Goal: Task Accomplishment & Management: Use online tool/utility

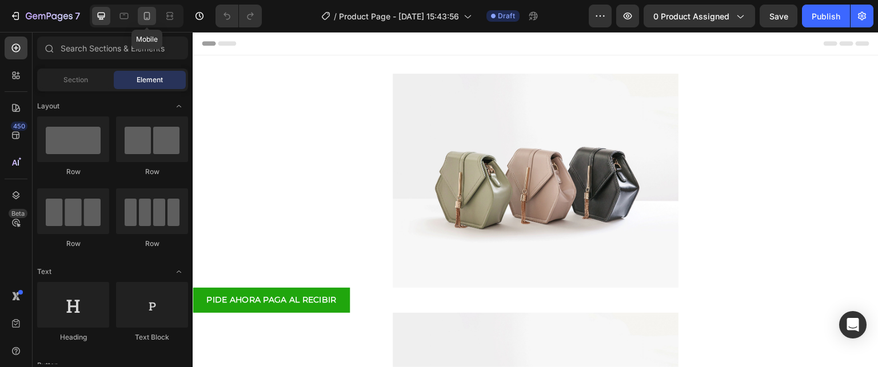
click at [140, 18] on div at bounding box center [147, 16] width 18 height 18
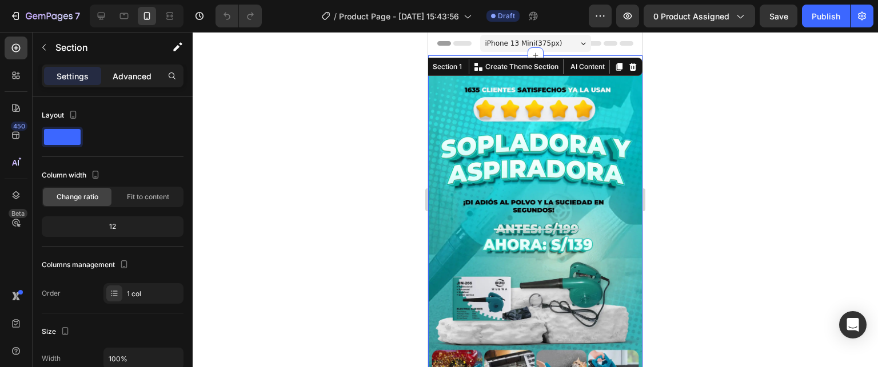
click at [127, 70] on p "Advanced" at bounding box center [132, 76] width 39 height 12
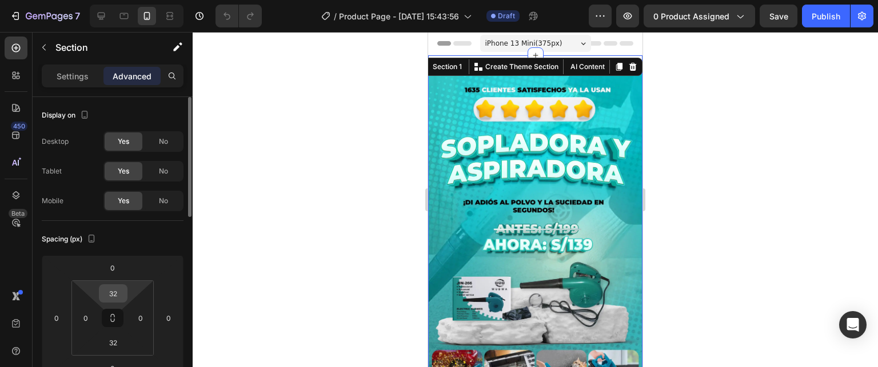
click at [115, 297] on input "32" at bounding box center [113, 293] width 23 height 17
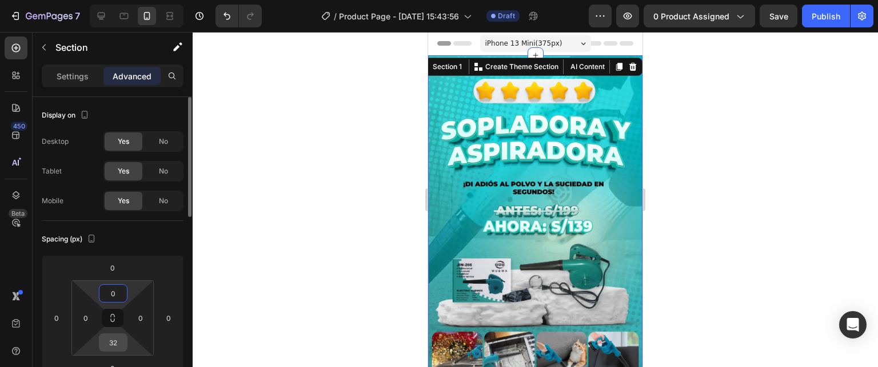
type input "0"
click at [117, 342] on input "32" at bounding box center [113, 342] width 23 height 17
type input "0"
click at [162, 230] on div "Spacing (px)" at bounding box center [113, 239] width 142 height 18
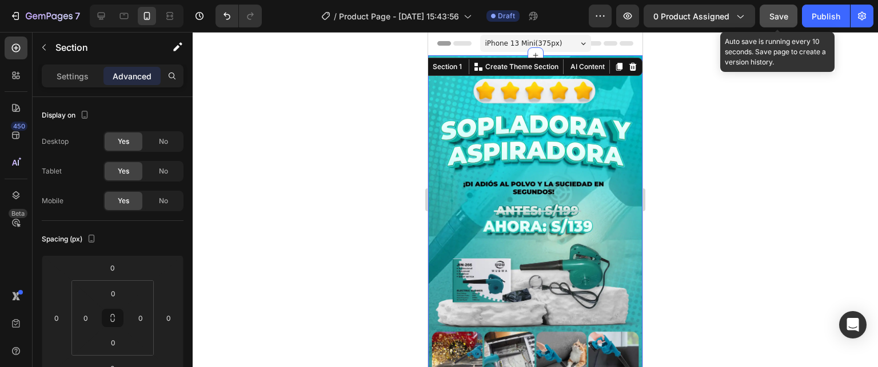
click at [774, 21] on div "Save" at bounding box center [778, 16] width 19 height 12
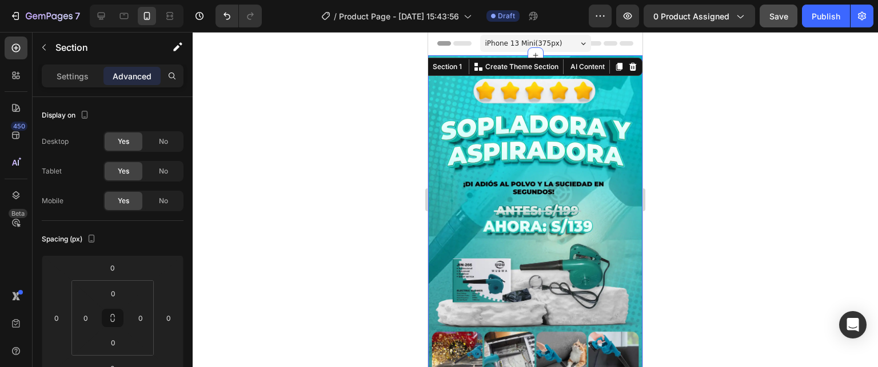
click at [704, 94] on div at bounding box center [535, 199] width 685 height 335
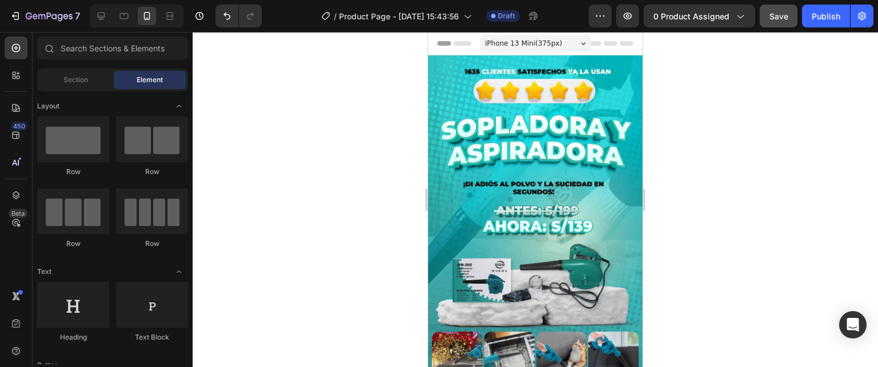
click at [699, 104] on div at bounding box center [535, 199] width 685 height 335
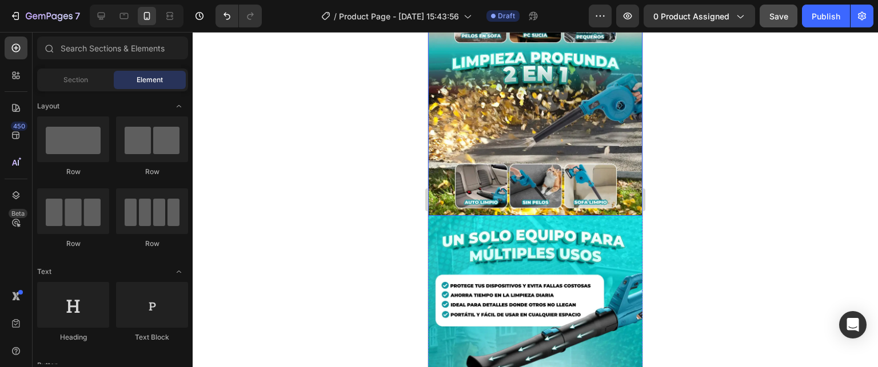
scroll to position [571, 0]
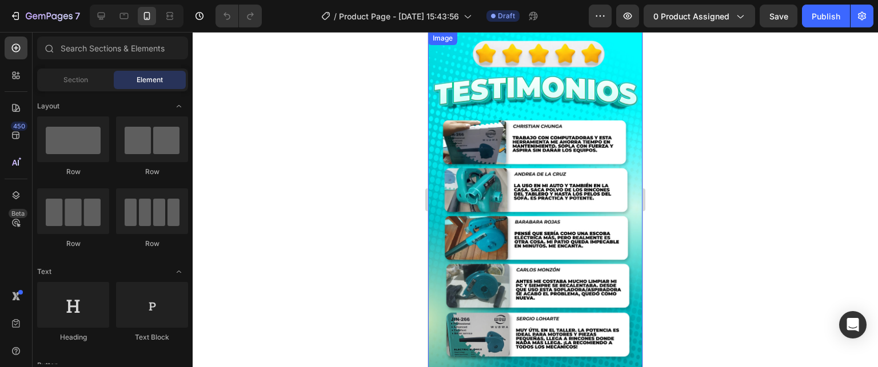
scroll to position [2337, 0]
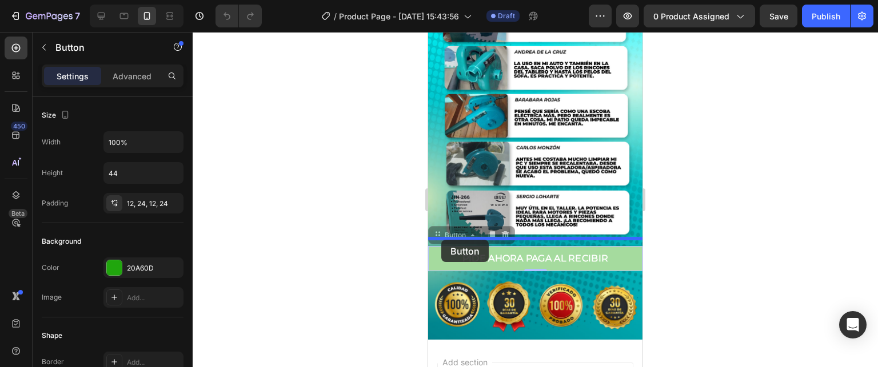
drag, startPoint x: 434, startPoint y: 153, endPoint x: 440, endPoint y: 240, distance: 87.6
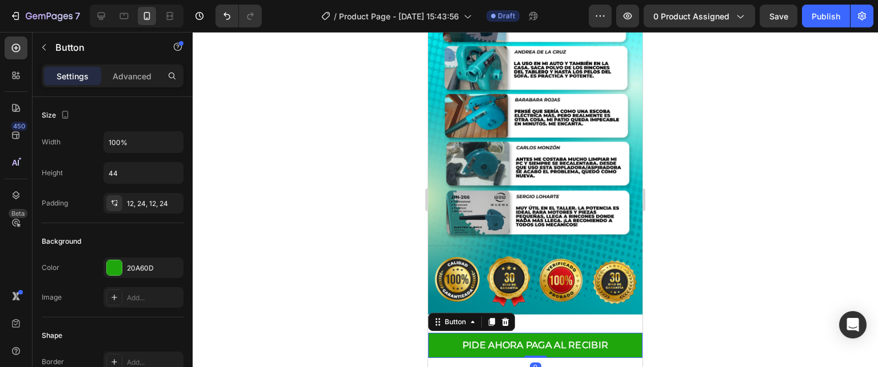
click at [681, 146] on div at bounding box center [535, 199] width 685 height 335
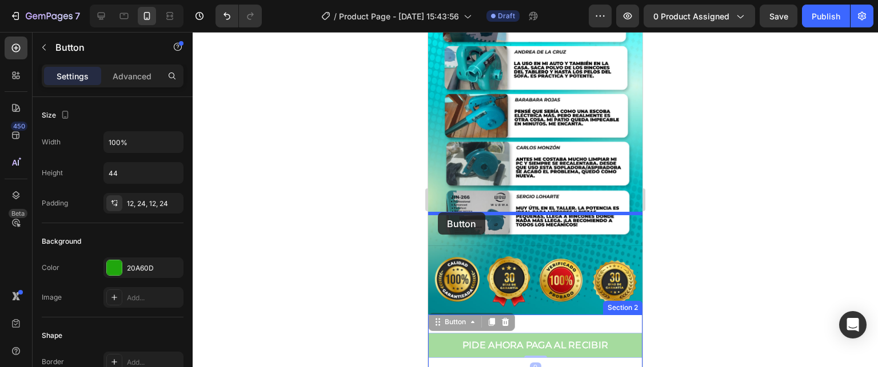
drag, startPoint x: 448, startPoint y: 228, endPoint x: 438, endPoint y: 213, distance: 18.5
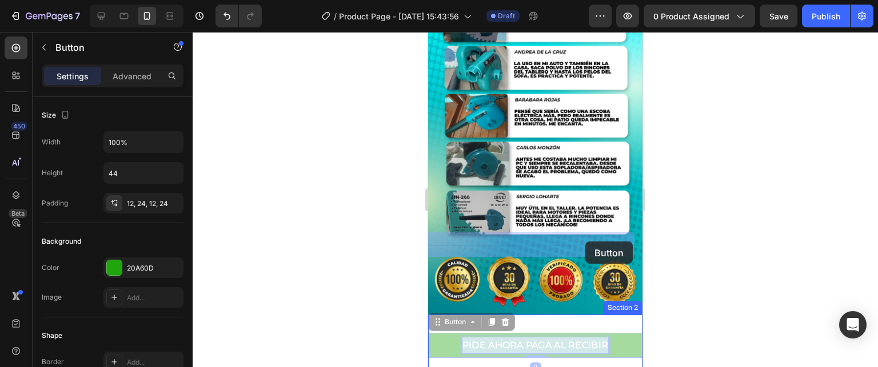
drag, startPoint x: 577, startPoint y: 245, endPoint x: 585, endPoint y: 242, distance: 8.7
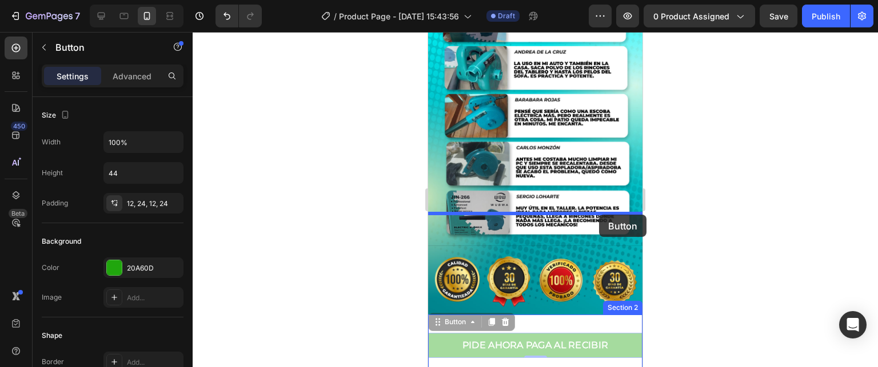
drag, startPoint x: 615, startPoint y: 246, endPoint x: 599, endPoint y: 215, distance: 35.0
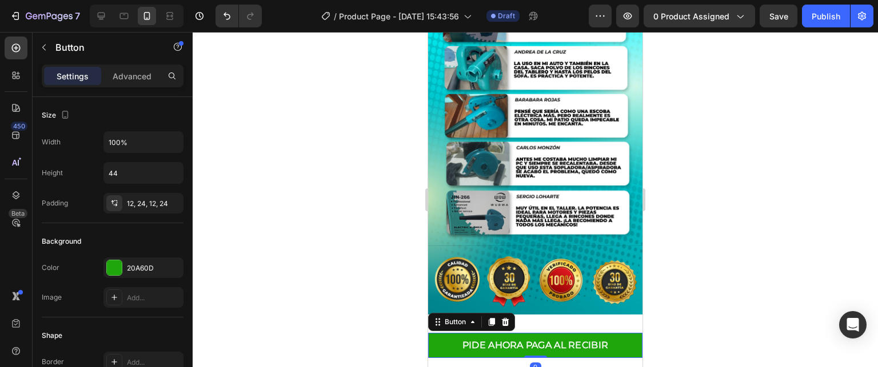
click at [690, 205] on div at bounding box center [535, 199] width 685 height 335
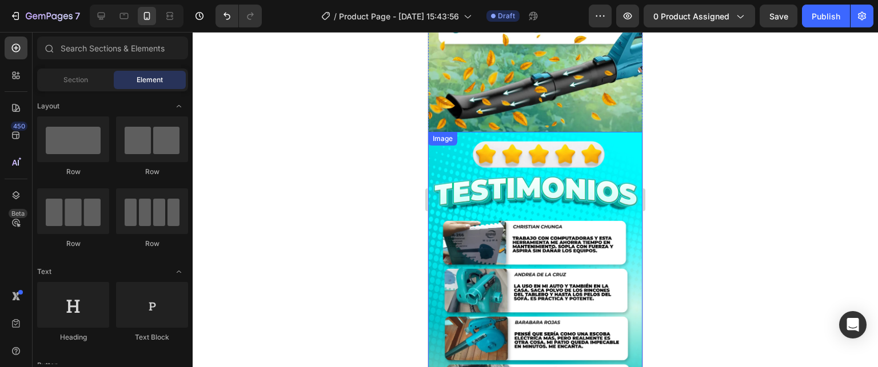
scroll to position [2285, 0]
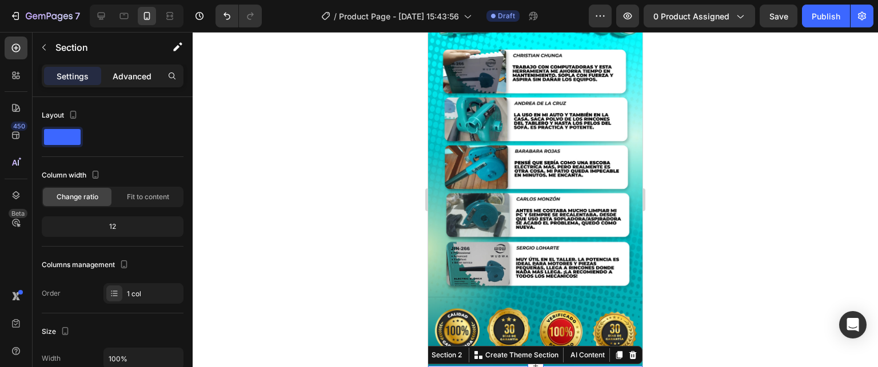
click at [136, 78] on p "Advanced" at bounding box center [132, 76] width 39 height 12
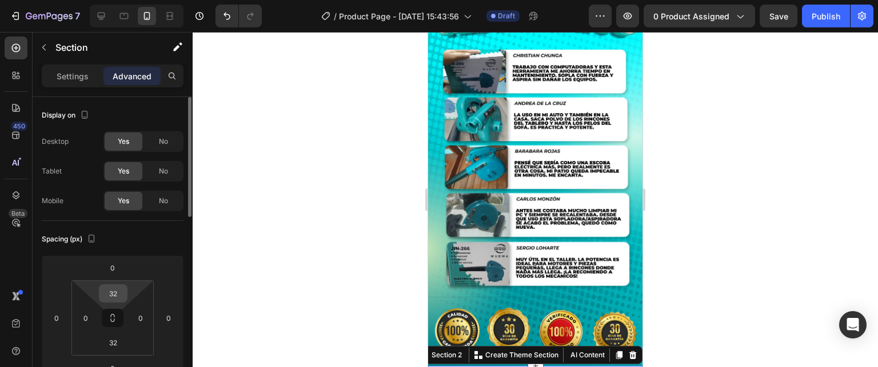
click at [118, 294] on input "32" at bounding box center [113, 293] width 23 height 17
type input "0"
click at [117, 341] on input "32" at bounding box center [113, 342] width 23 height 17
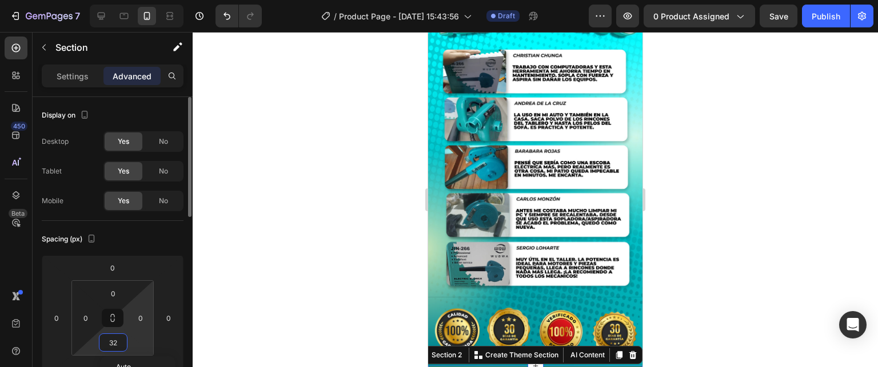
type input "0"
click at [287, 217] on div at bounding box center [535, 199] width 685 height 335
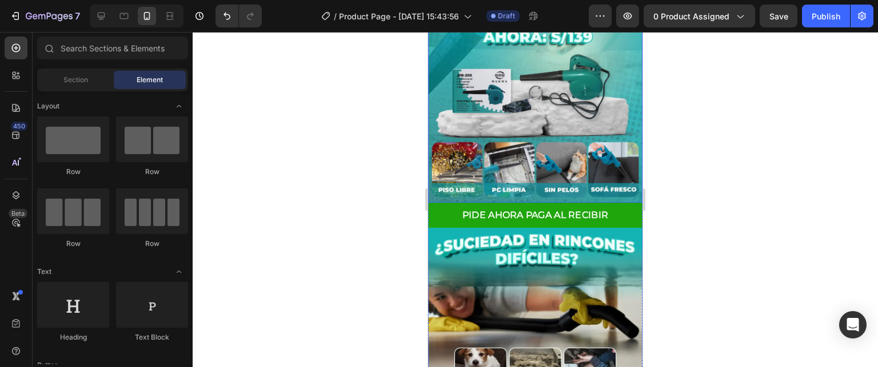
scroll to position [57, 0]
